Goal: Book appointment/travel/reservation

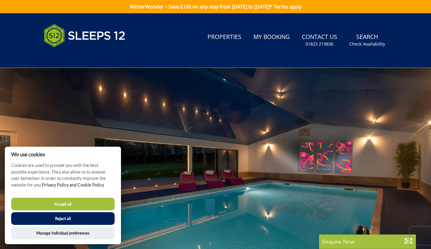
click at [94, 205] on button "Accept all" at bounding box center [62, 204] width 103 height 13
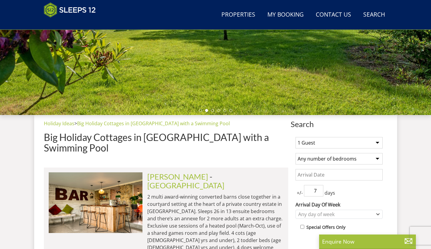
scroll to position [140, 0]
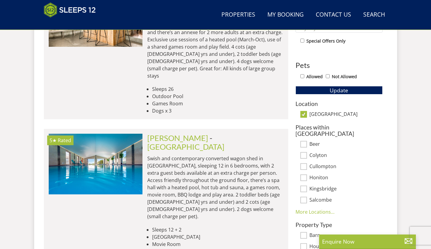
scroll to position [327, 0]
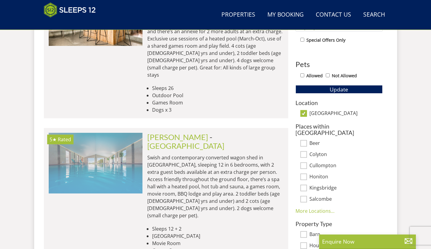
click at [112, 138] on img at bounding box center [96, 163] width 94 height 60
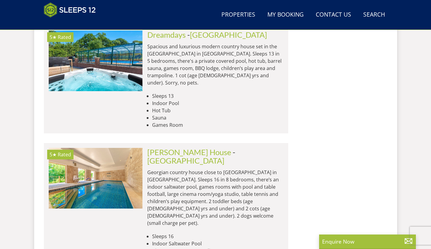
scroll to position [797, 0]
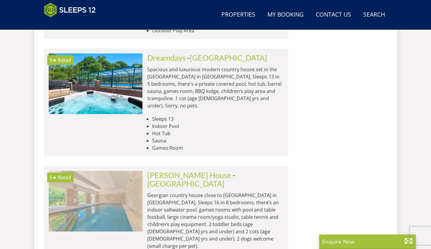
click at [105, 171] on img at bounding box center [96, 201] width 94 height 60
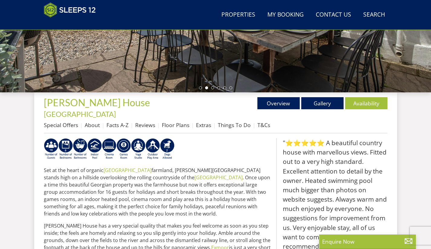
scroll to position [161, 0]
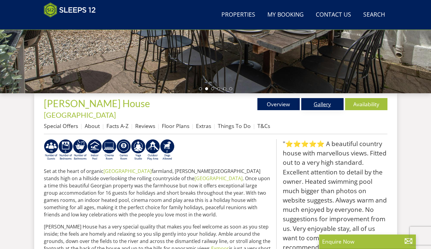
click at [329, 104] on link "Gallery" at bounding box center [322, 104] width 42 height 12
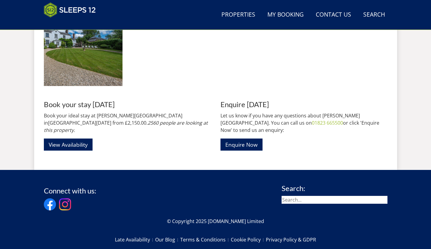
scroll to position [908, 0]
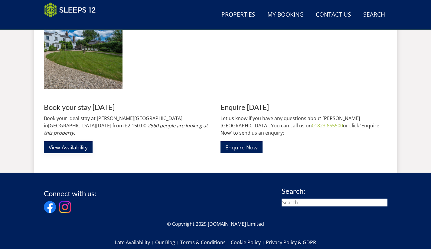
click at [63, 141] on link "View Availability" at bounding box center [68, 147] width 49 height 12
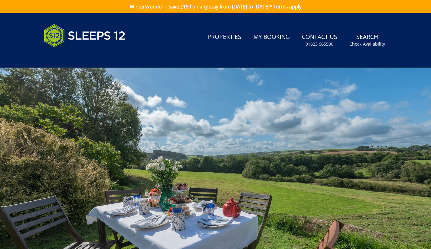
scroll to position [908, 0]
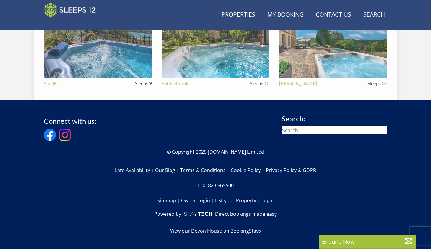
scroll to position [161, 0]
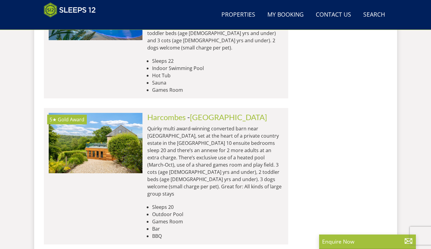
scroll to position [1409, 0]
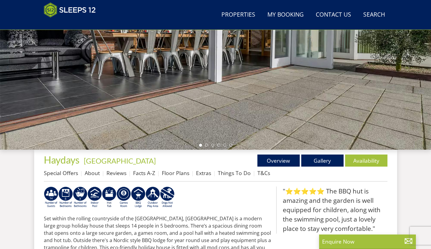
scroll to position [105, 0]
click at [326, 164] on link "Gallery" at bounding box center [322, 160] width 42 height 12
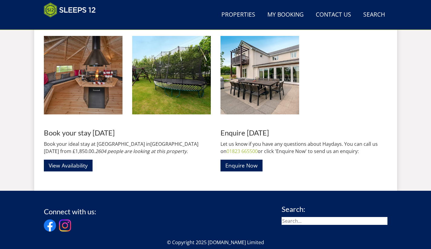
scroll to position [873, 0]
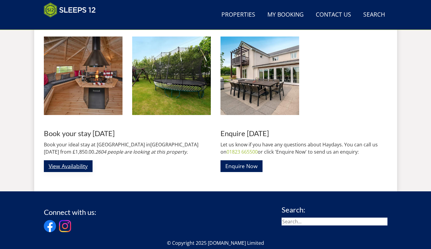
click at [73, 170] on link "View Availability" at bounding box center [68, 166] width 49 height 12
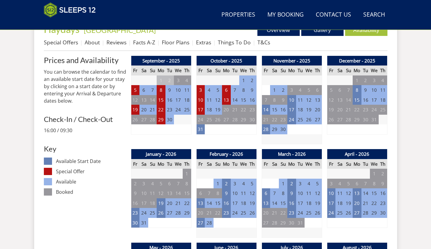
scroll to position [236, 0]
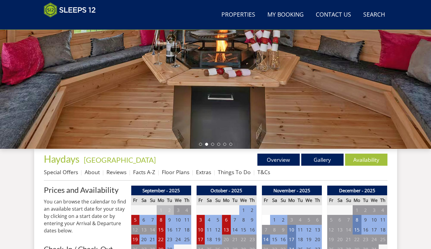
scroll to position [873, 0]
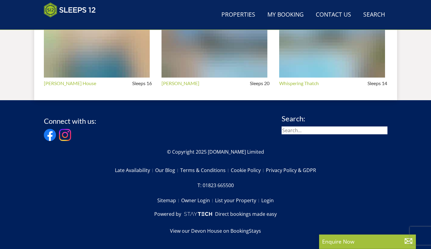
scroll to position [105, 0]
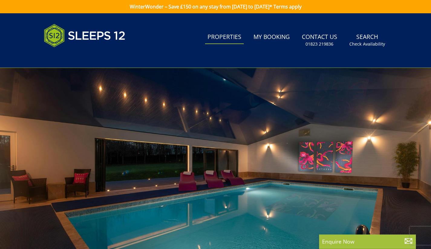
click at [226, 37] on link "Properties" at bounding box center [224, 38] width 39 height 14
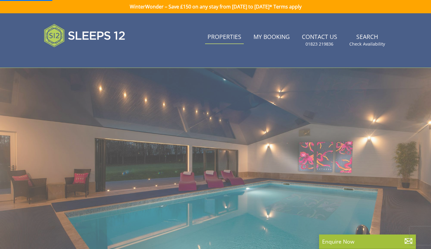
click at [230, 38] on link "Properties" at bounding box center [224, 38] width 39 height 14
click at [226, 43] on link "Properties" at bounding box center [224, 38] width 39 height 14
click at [373, 43] on small "Check Availability" at bounding box center [367, 44] width 36 height 6
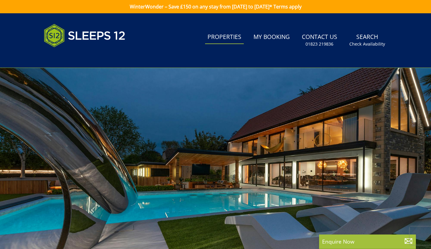
click at [231, 36] on link "Properties" at bounding box center [224, 38] width 39 height 14
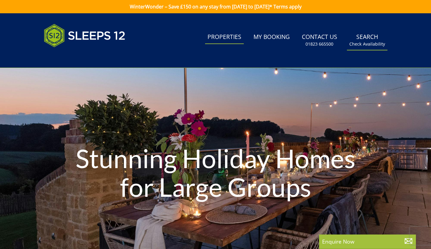
click at [367, 38] on link "Search Check Availability" at bounding box center [367, 41] width 40 height 20
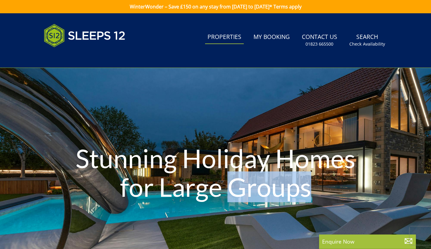
click at [228, 37] on link "Properties" at bounding box center [224, 38] width 39 height 14
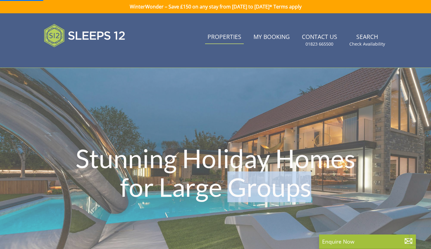
click at [230, 41] on link "Properties" at bounding box center [224, 38] width 39 height 14
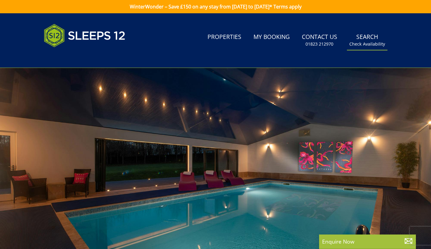
click at [372, 45] on small "Check Availability" at bounding box center [367, 44] width 36 height 6
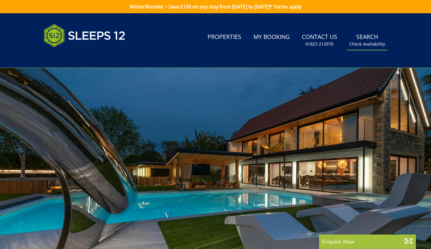
click at [372, 44] on small "Check Availability" at bounding box center [367, 44] width 36 height 6
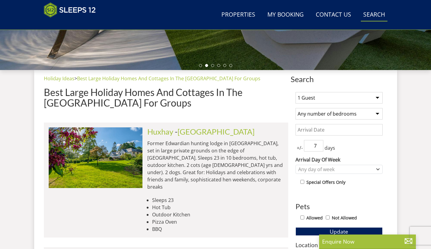
scroll to position [185, 0]
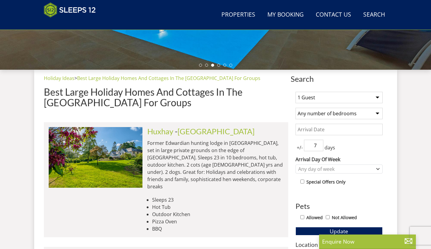
click at [377, 99] on select "1 Guest 2 Guests 3 Guests 4 Guests 5 Guests 6 Guests 7 Guests 8 Guests 9 Guests…" at bounding box center [338, 97] width 87 height 11
select select "10"
click at [295, 92] on select "1 Guest 2 Guests 3 Guests 4 Guests 5 Guests 6 Guests 7 Guests 8 Guests 9 Guests…" at bounding box center [338, 97] width 87 height 11
click at [379, 115] on select "Any number of bedrooms 3 Bedrooms 4 Bedrooms 5 Bedrooms 6 Bedrooms 7 Bedrooms 8…" at bounding box center [338, 113] width 87 height 11
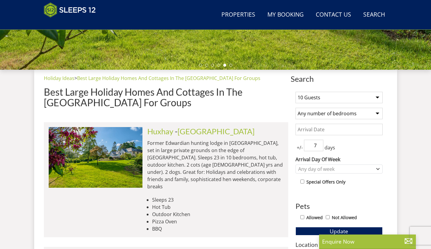
select select "6"
click at [295, 108] on select "Any number of bedrooms 3 Bedrooms 4 Bedrooms 5 Bedrooms 6 Bedrooms 7 Bedrooms 8…" at bounding box center [338, 113] width 87 height 11
click at [361, 126] on input "Date" at bounding box center [338, 129] width 87 height 11
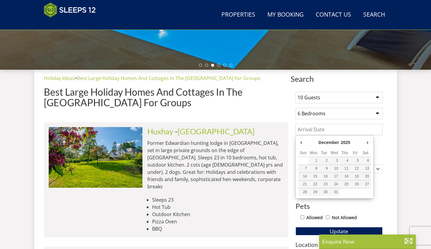
type input "[DATE]"
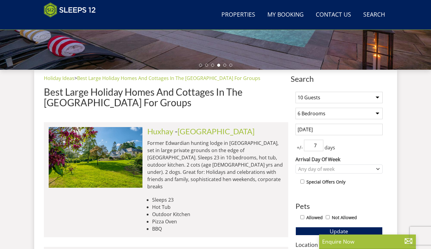
click at [377, 169] on icon "Combobox" at bounding box center [377, 169] width 3 height 4
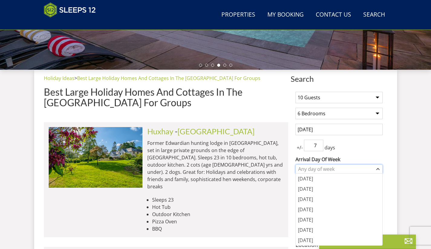
click at [378, 169] on icon "Combobox" at bounding box center [377, 169] width 3 height 4
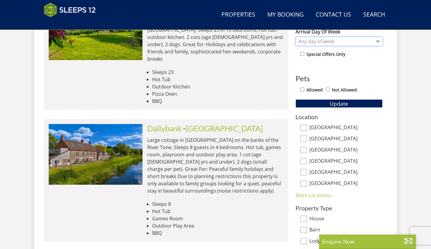
scroll to position [312, 0]
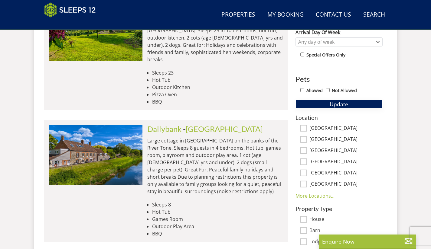
click at [360, 102] on button "Update" at bounding box center [338, 104] width 87 height 8
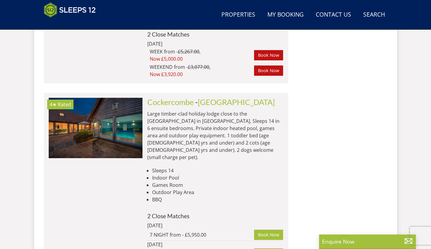
scroll to position [1171, 0]
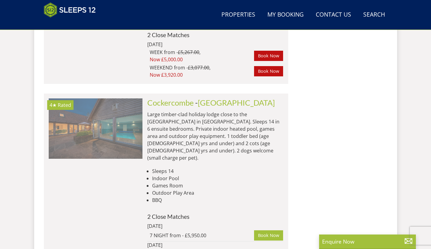
click at [98, 99] on img at bounding box center [96, 129] width 94 height 60
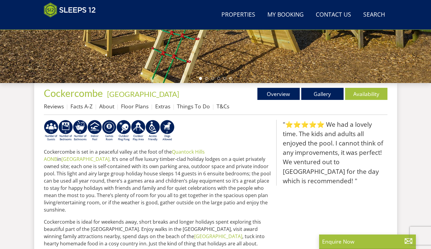
scroll to position [174, 0]
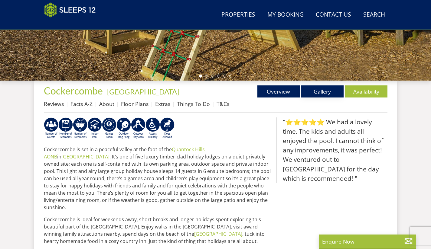
click at [326, 90] on link "Gallery" at bounding box center [322, 92] width 42 height 12
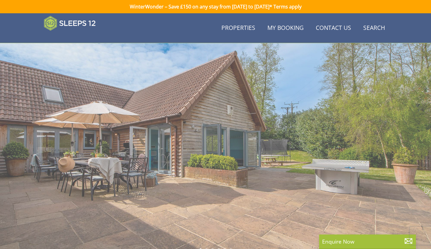
scroll to position [174, 0]
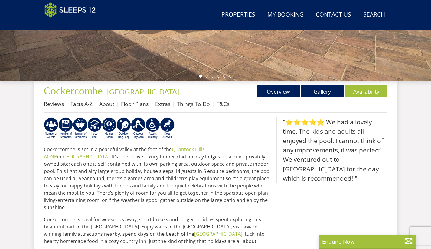
select select "10"
select select "6"
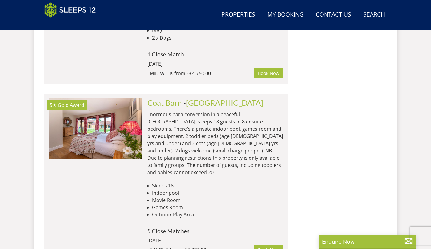
scroll to position [3844, 0]
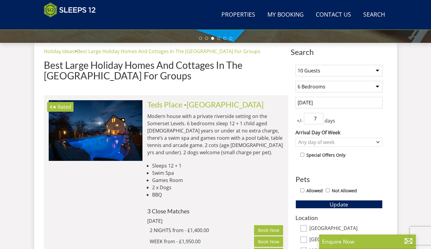
scroll to position [0, 0]
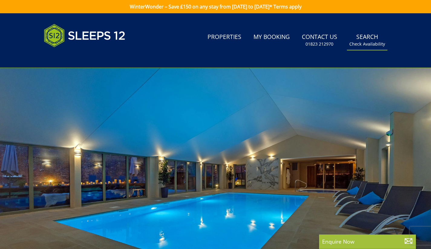
click at [371, 40] on link "Search Check Availability" at bounding box center [367, 41] width 40 height 20
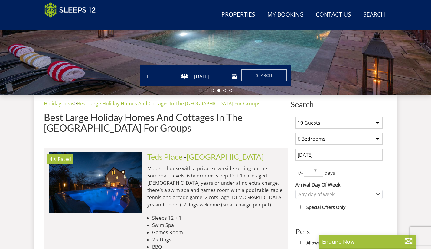
scroll to position [160, 0]
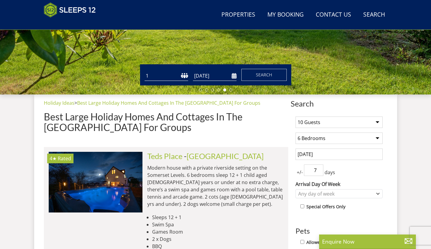
click at [315, 170] on input "7" at bounding box center [313, 170] width 19 height 11
click at [319, 170] on input "8" at bounding box center [313, 170] width 19 height 11
click at [320, 171] on input "7" at bounding box center [313, 170] width 19 height 11
click at [319, 173] on input "6" at bounding box center [313, 170] width 19 height 11
click at [319, 173] on input "5" at bounding box center [313, 170] width 19 height 11
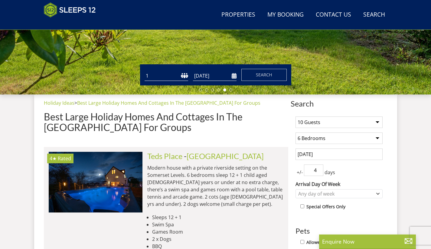
click at [320, 173] on input "4" at bounding box center [313, 170] width 19 height 11
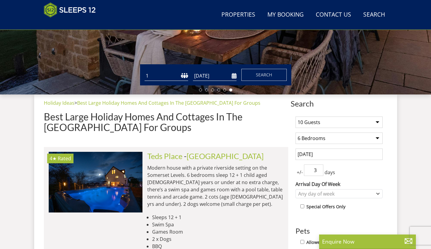
click at [321, 171] on input "3" at bounding box center [313, 170] width 19 height 11
click at [320, 170] on input "4" at bounding box center [313, 170] width 19 height 11
click at [319, 172] on input "3" at bounding box center [313, 170] width 19 height 11
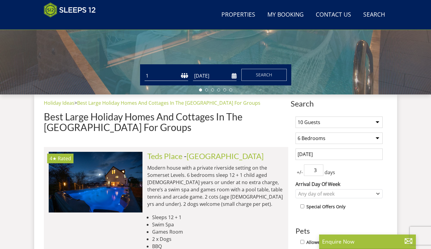
click at [319, 172] on input "2" at bounding box center [313, 170] width 19 height 11
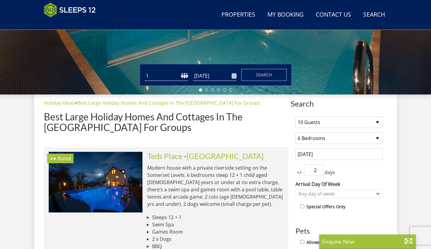
type input "1"
click at [319, 171] on input "1" at bounding box center [313, 170] width 19 height 11
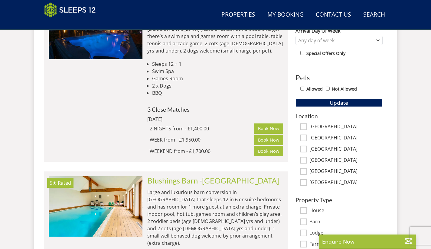
scroll to position [313, 0]
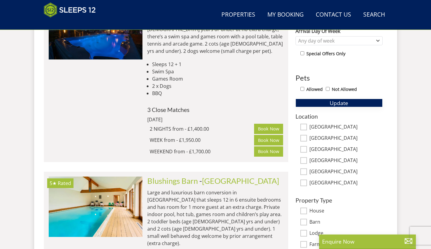
click at [359, 102] on button "Update" at bounding box center [338, 103] width 87 height 8
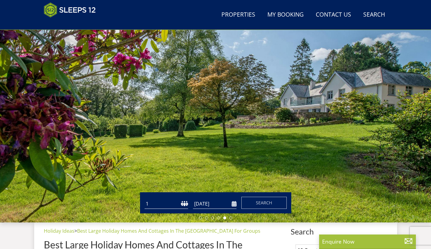
scroll to position [31, 0]
